Goal: Navigation & Orientation: Find specific page/section

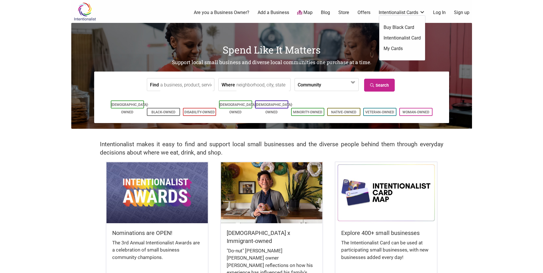
click at [412, 10] on link "Intentionalist Cards" at bounding box center [401, 12] width 46 height 6
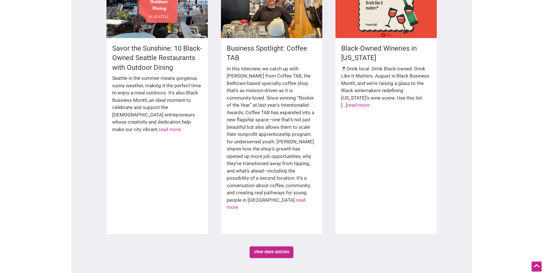
scroll to position [972, 0]
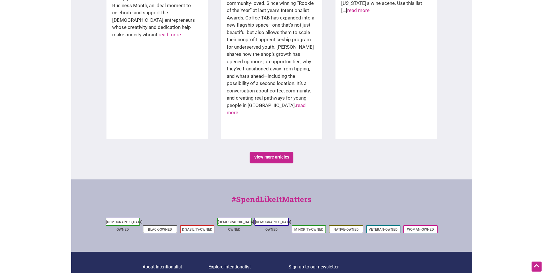
click at [149, 273] on link "About Us" at bounding box center [175, 276] width 66 height 7
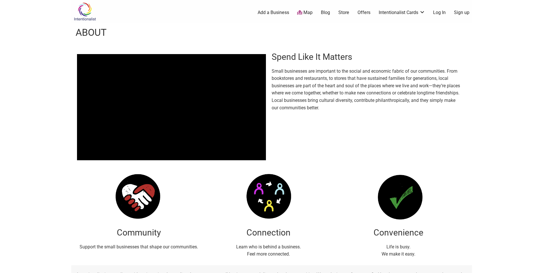
click at [399, 98] on p "Small businesses are important to the social and economic fabric of our communi…" at bounding box center [365, 89] width 189 height 44
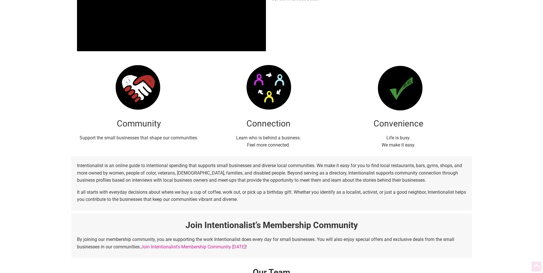
scroll to position [172, 0]
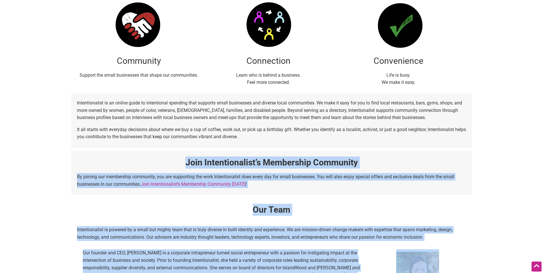
drag, startPoint x: 255, startPoint y: 139, endPoint x: 70, endPoint y: 100, distance: 189.6
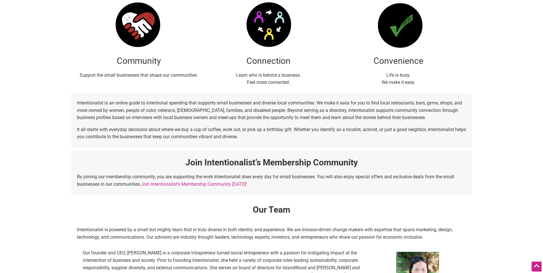
click at [304, 123] on div "Intentionalist is an online guide to intentional spending that supports small b…" at bounding box center [271, 121] width 400 height 54
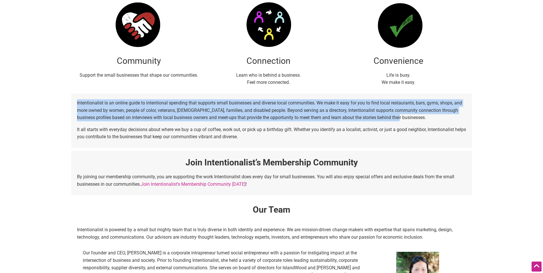
drag, startPoint x: 399, startPoint y: 115, endPoint x: 71, endPoint y: 103, distance: 328.6
click at [71, 103] on div "Intentionalist is an online guide to intentional spending that supports small b…" at bounding box center [271, 121] width 400 height 54
drag, startPoint x: 71, startPoint y: 103, endPoint x: 108, endPoint y: 104, distance: 37.2
copy p "Intentionalist is an online guide to intentional spending that supports small b…"
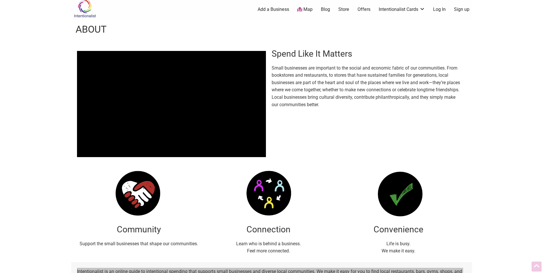
scroll to position [0, 0]
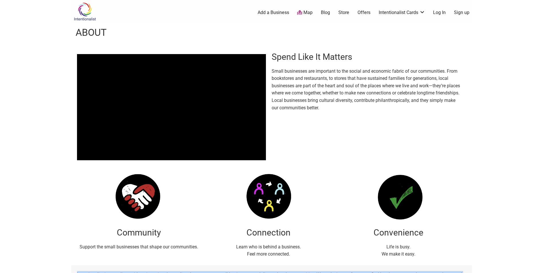
click at [76, 10] on img at bounding box center [84, 11] width 27 height 19
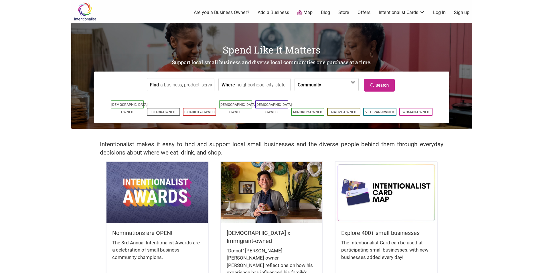
click at [39, 225] on body "× Menu 0 Are you a Business Owner? Add a Business Map Blog Store Offers Intenti…" at bounding box center [271, 136] width 543 height 273
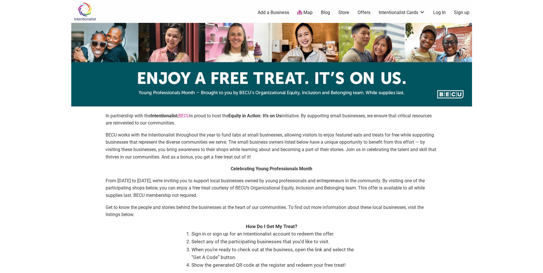
drag, startPoint x: 498, startPoint y: 243, endPoint x: 488, endPoint y: 229, distance: 17.9
click at [497, 243] on body "× Menu 0 Add a Business Map Blog Store Offers Intentionalist Cards Buy Black Ca…" at bounding box center [271, 136] width 543 height 273
click at [378, 83] on img at bounding box center [271, 65] width 400 height 84
drag, startPoint x: 378, startPoint y: 83, endPoint x: 525, endPoint y: 144, distance: 159.5
click at [526, 144] on body "× Menu 0 Add a Business Map Blog Store Offers Intentionalist Cards Buy Black Ca…" at bounding box center [271, 136] width 543 height 273
